Goal: Register for event/course

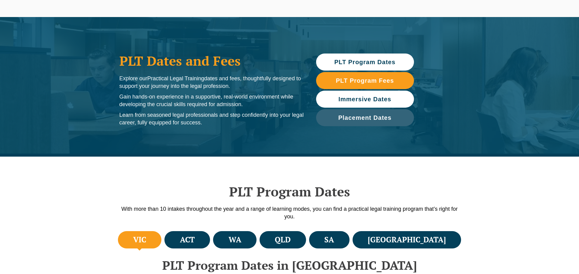
scroll to position [30, 0]
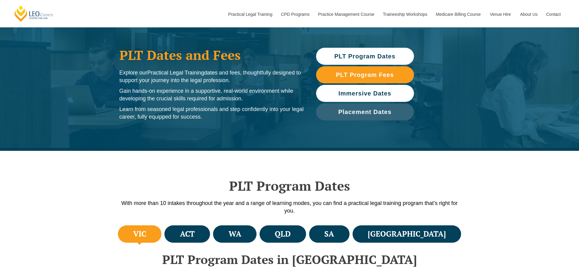
click at [346, 91] on span "Immersive Dates" at bounding box center [365, 93] width 53 height 6
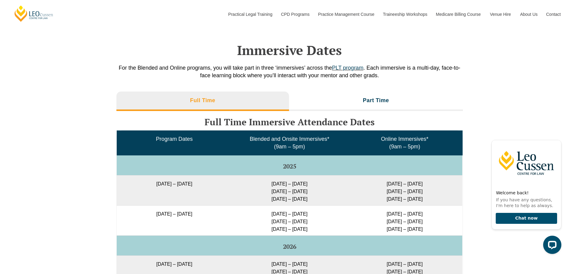
scroll to position [931, 0]
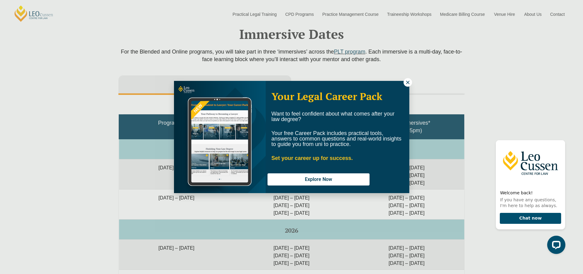
click at [409, 81] on icon at bounding box center [407, 82] width 3 height 3
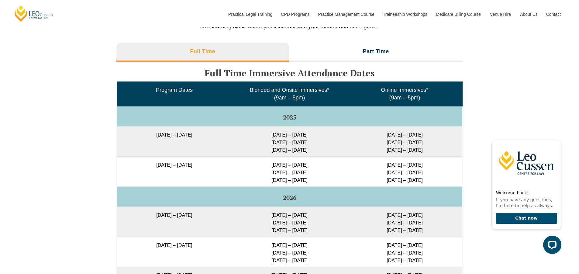
scroll to position [962, 0]
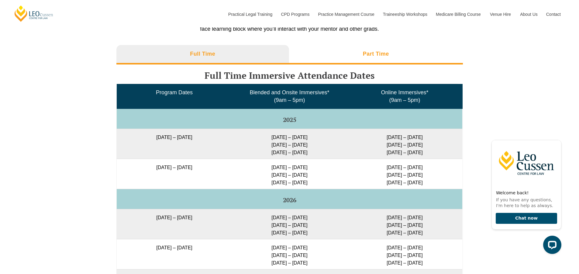
click at [350, 57] on li "Part Time" at bounding box center [376, 54] width 174 height 19
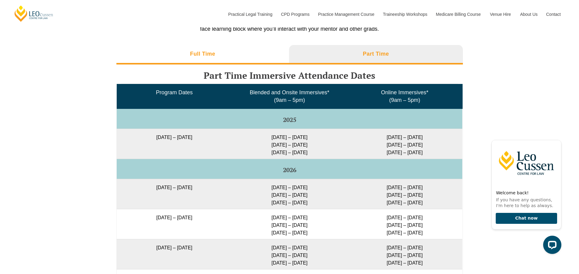
click at [226, 59] on li "Full Time" at bounding box center [202, 54] width 173 height 19
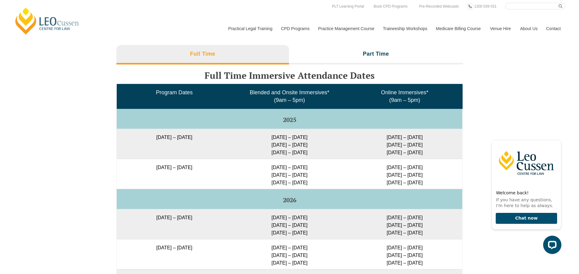
drag, startPoint x: 274, startPoint y: 0, endPoint x: 170, endPoint y: 12, distance: 104.6
click at [170, 12] on div "Leo Cussen Centre for Law Search here Practical Legal Training Our Practical Le…" at bounding box center [290, 22] width 552 height 39
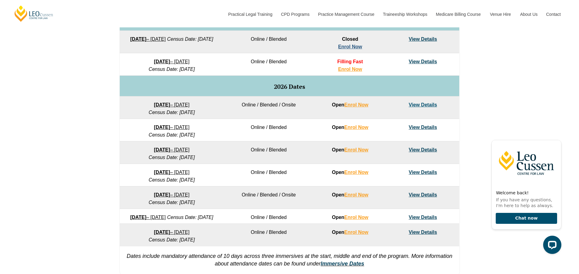
click at [355, 47] on link "Enrol Now" at bounding box center [350, 46] width 24 height 5
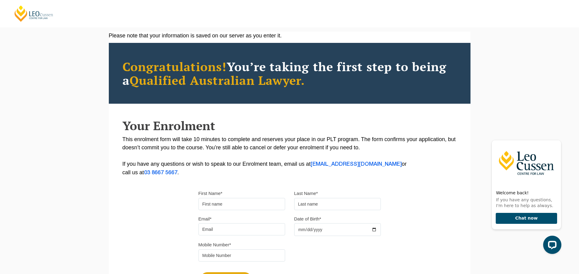
scroll to position [14, 0]
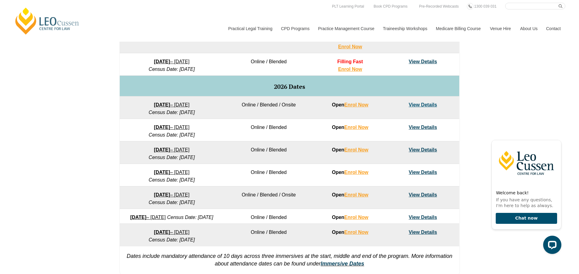
scroll to position [304, 0]
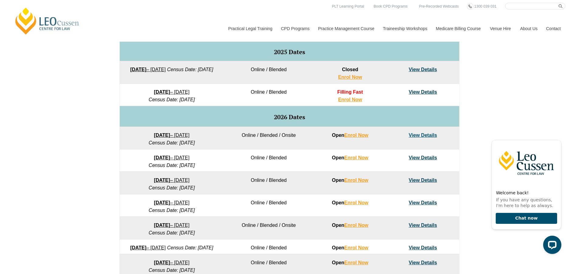
click at [424, 69] on link "View Details" at bounding box center [423, 69] width 28 height 5
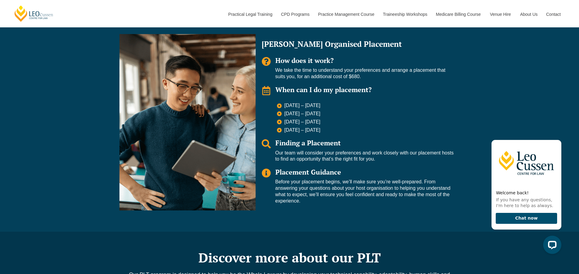
scroll to position [608, 0]
